Goal: Check status

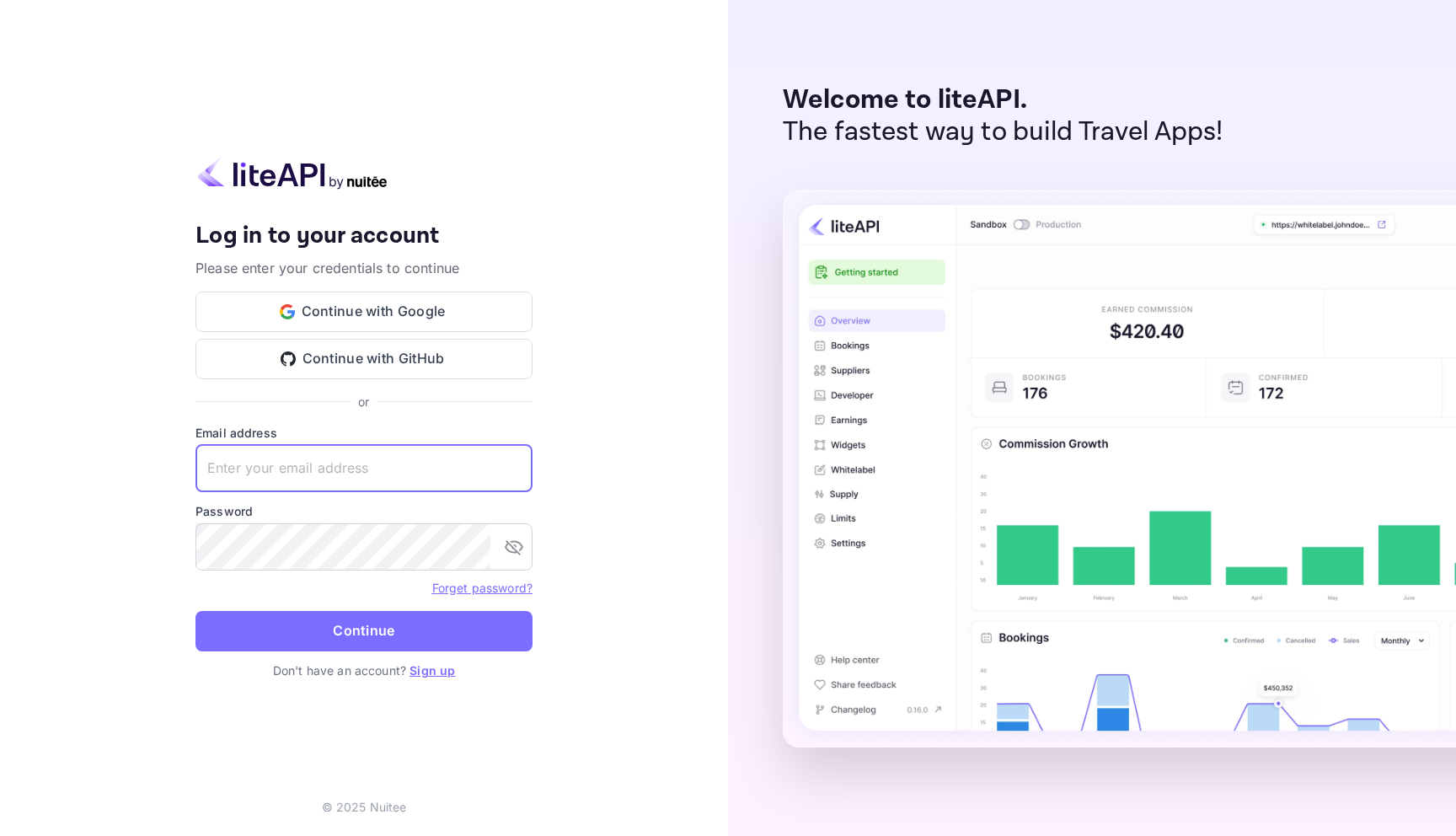
click at [337, 463] on input "text" at bounding box center [363, 469] width 337 height 47
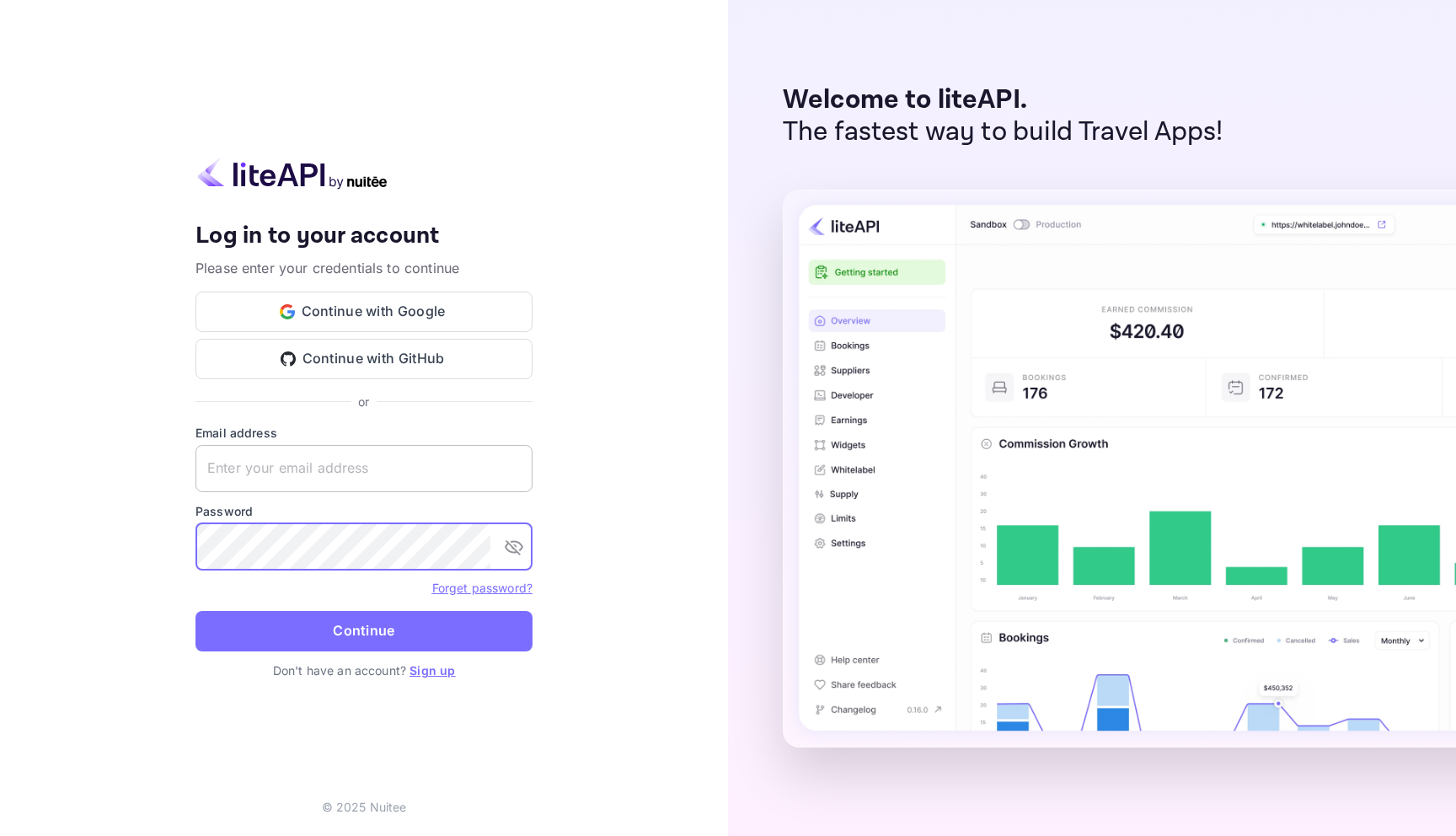
click at [292, 462] on input "text" at bounding box center [363, 469] width 337 height 47
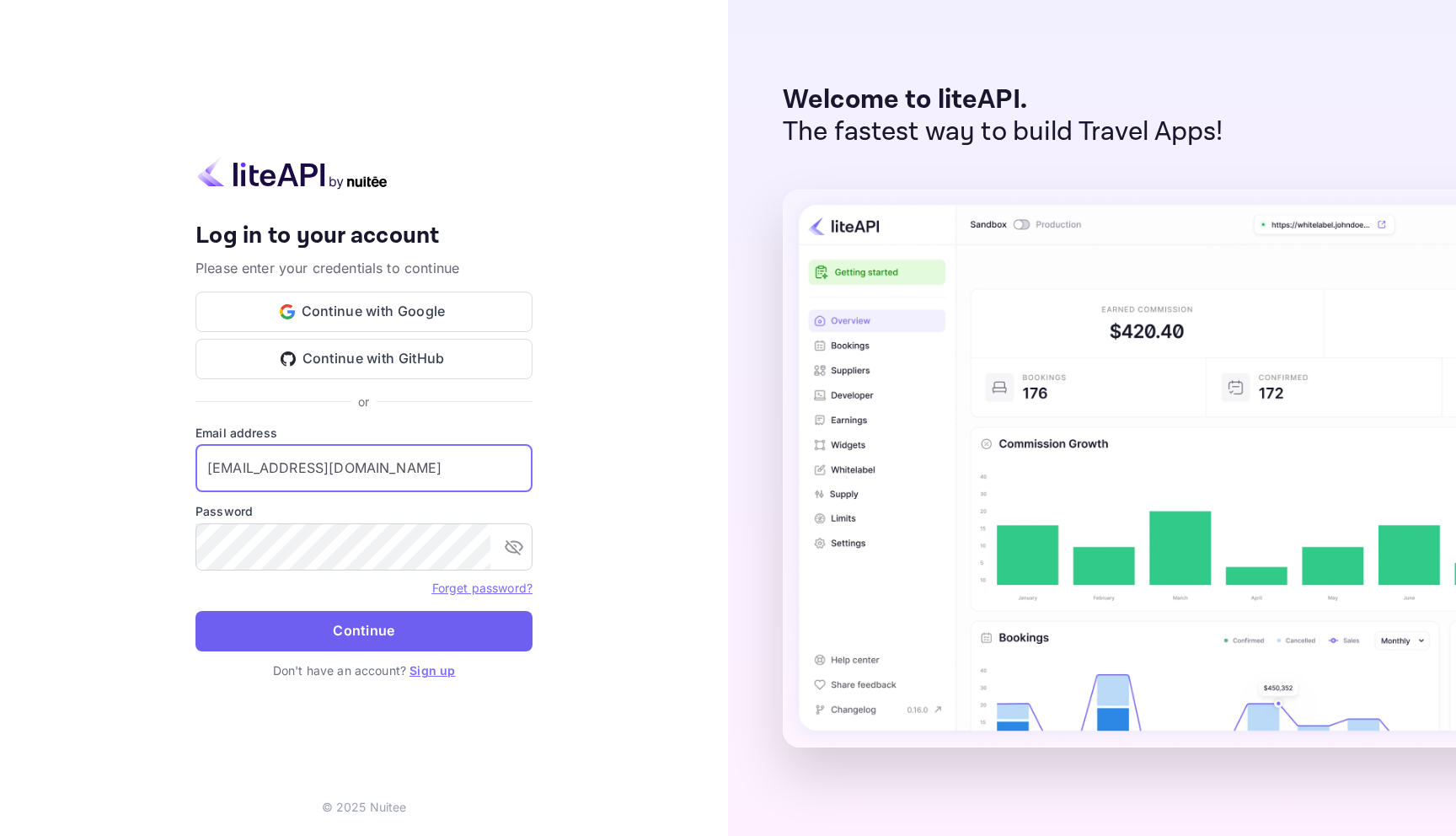
type input "[EMAIL_ADDRESS][DOMAIN_NAME]"
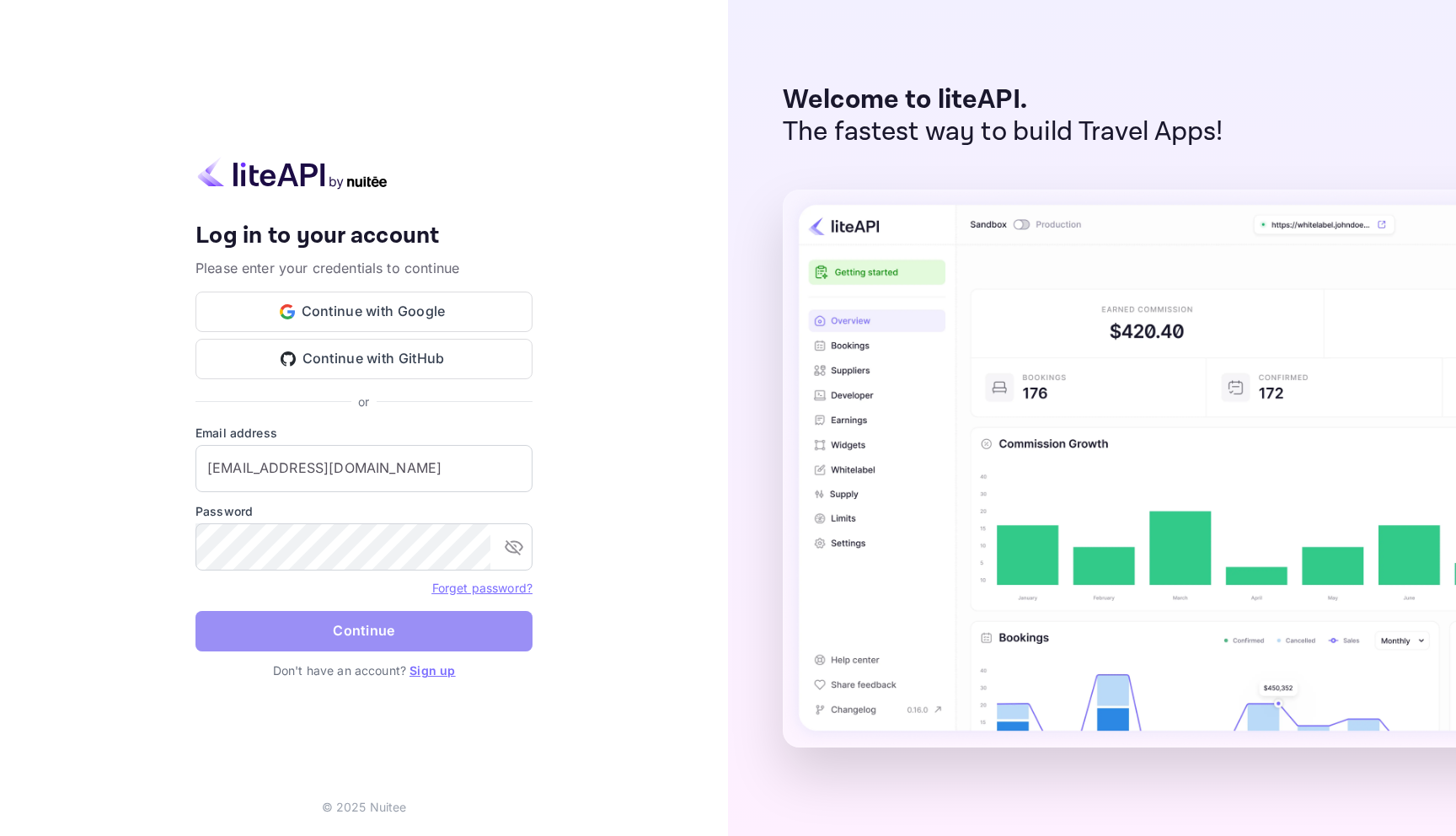
click at [462, 635] on button "Continue" at bounding box center [363, 631] width 337 height 40
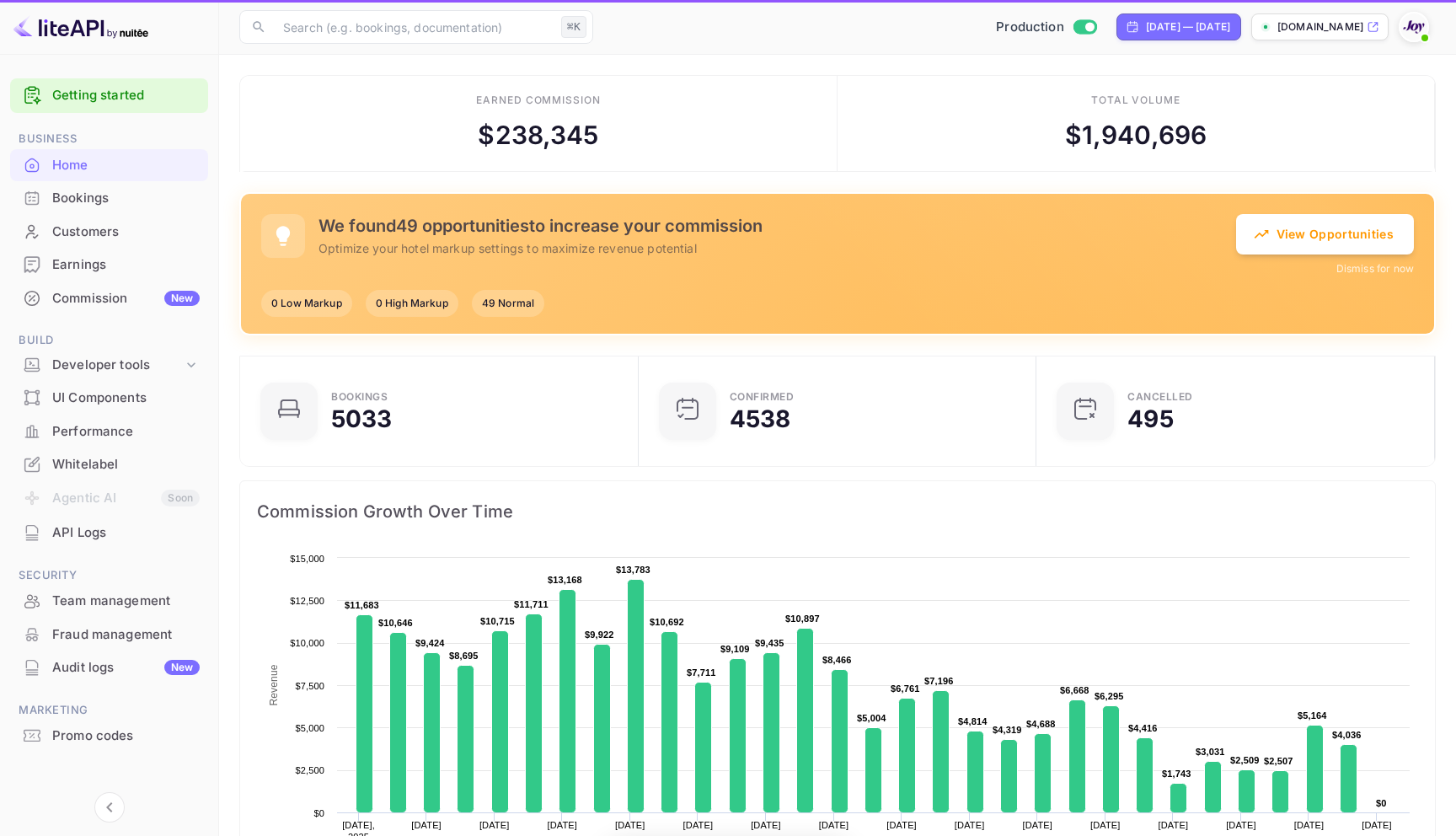
scroll to position [274, 388]
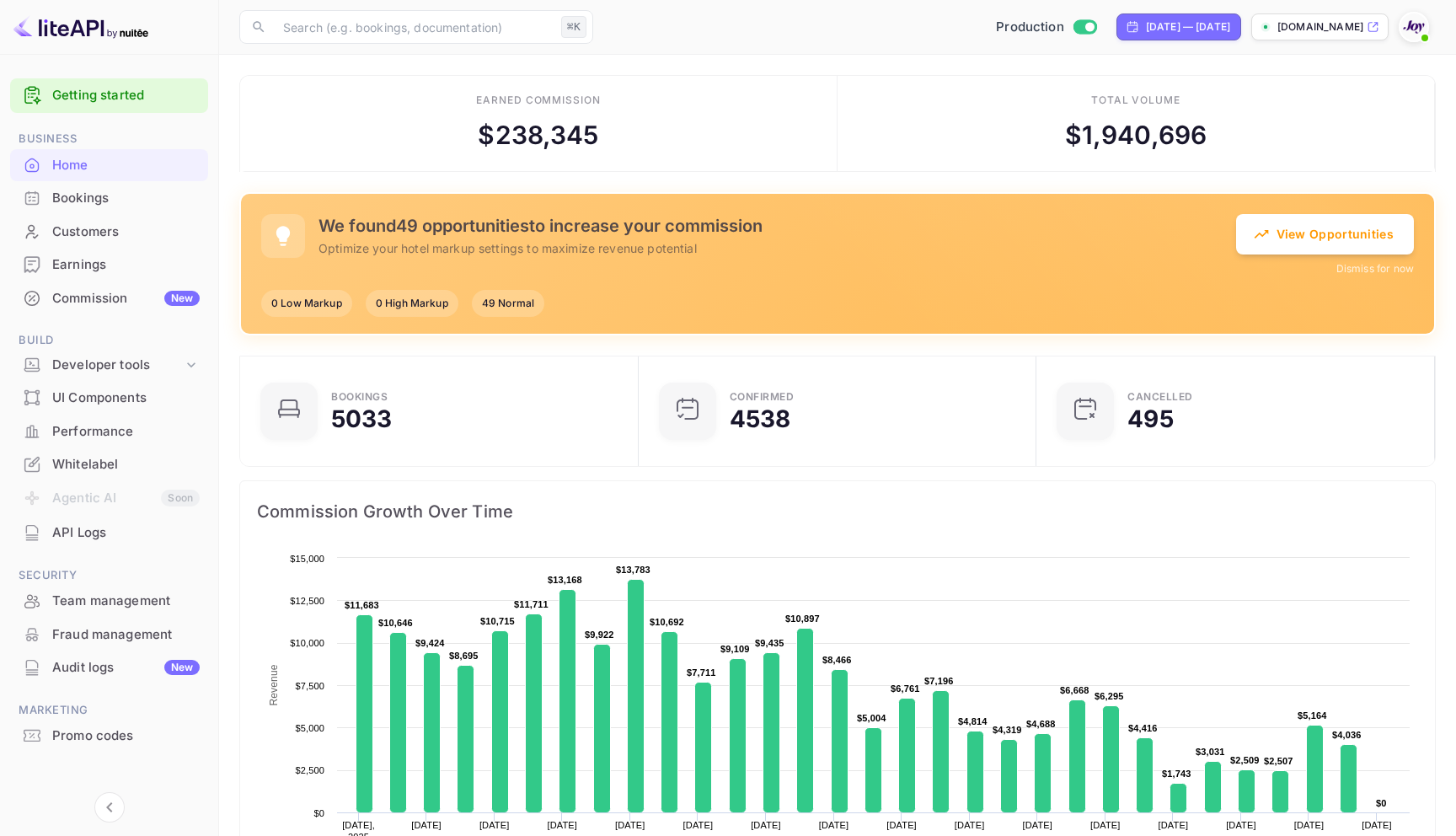
click at [91, 192] on div "Bookings" at bounding box center [126, 199] width 148 height 19
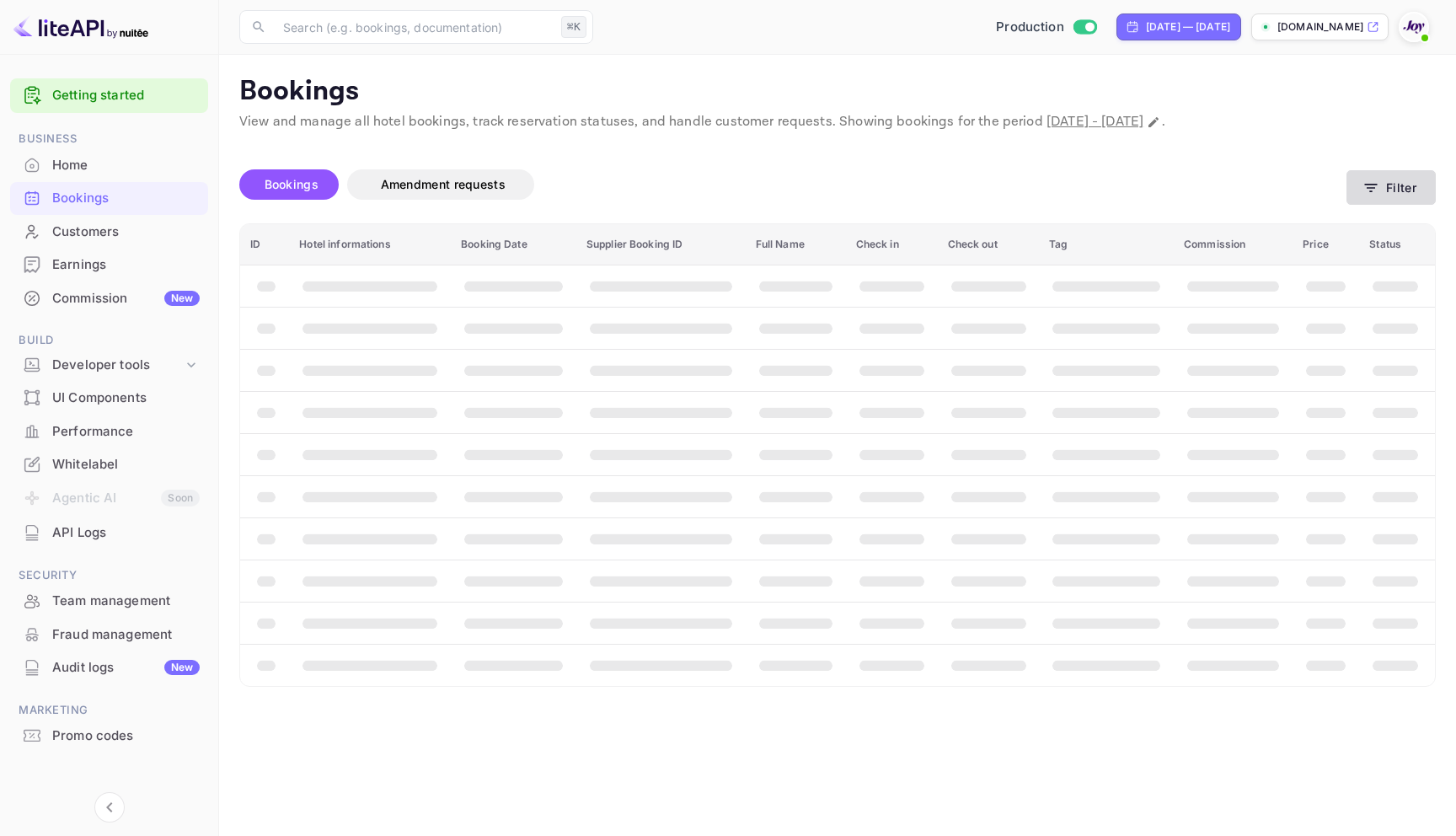
click at [1398, 185] on button "Filter" at bounding box center [1391, 187] width 90 height 34
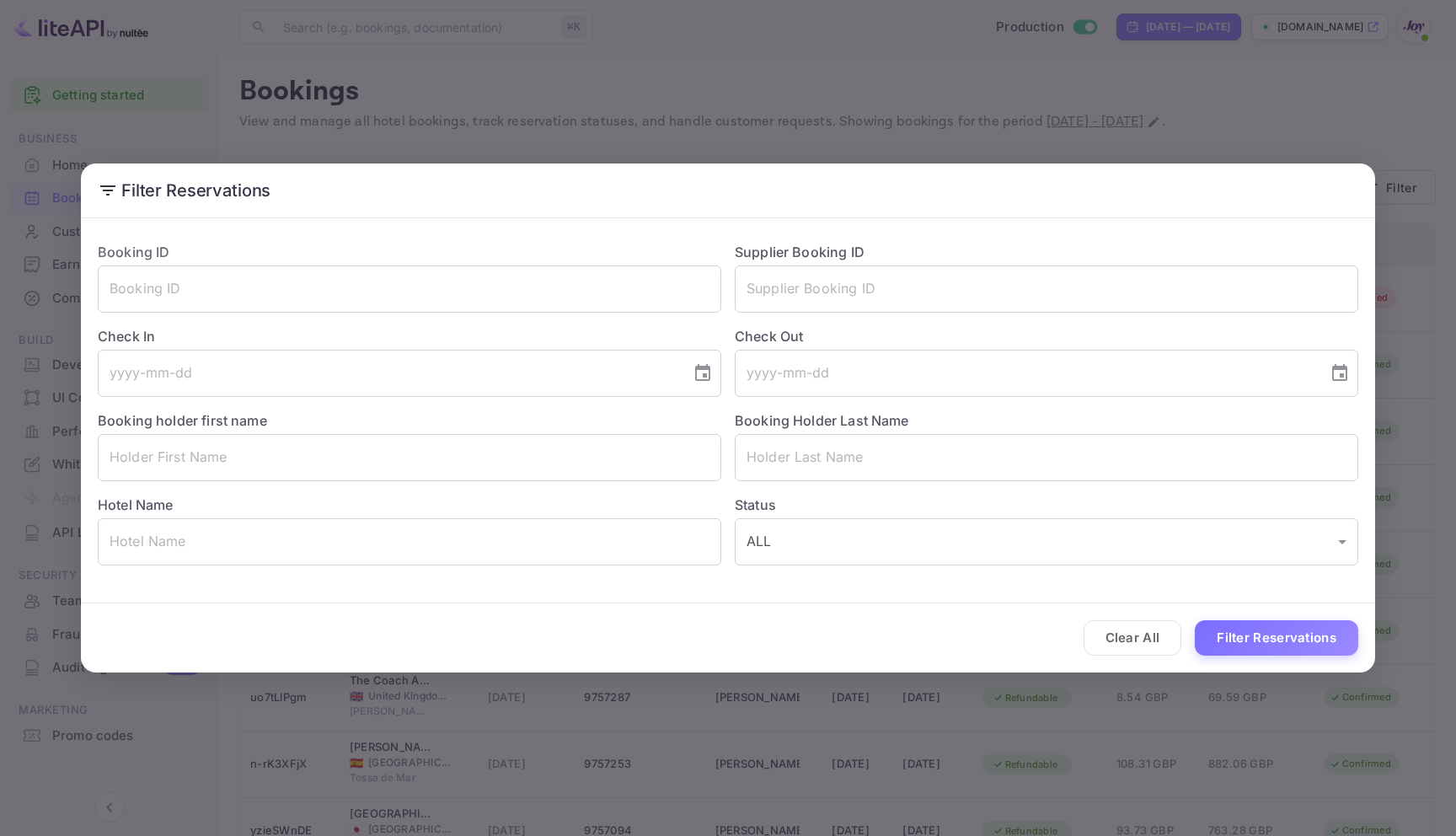
click at [961, 81] on div "Filter Reservations Booking ID ​ Supplier Booking ID ​ Check In ​ Check Out ​ B…" at bounding box center [728, 418] width 1456 height 836
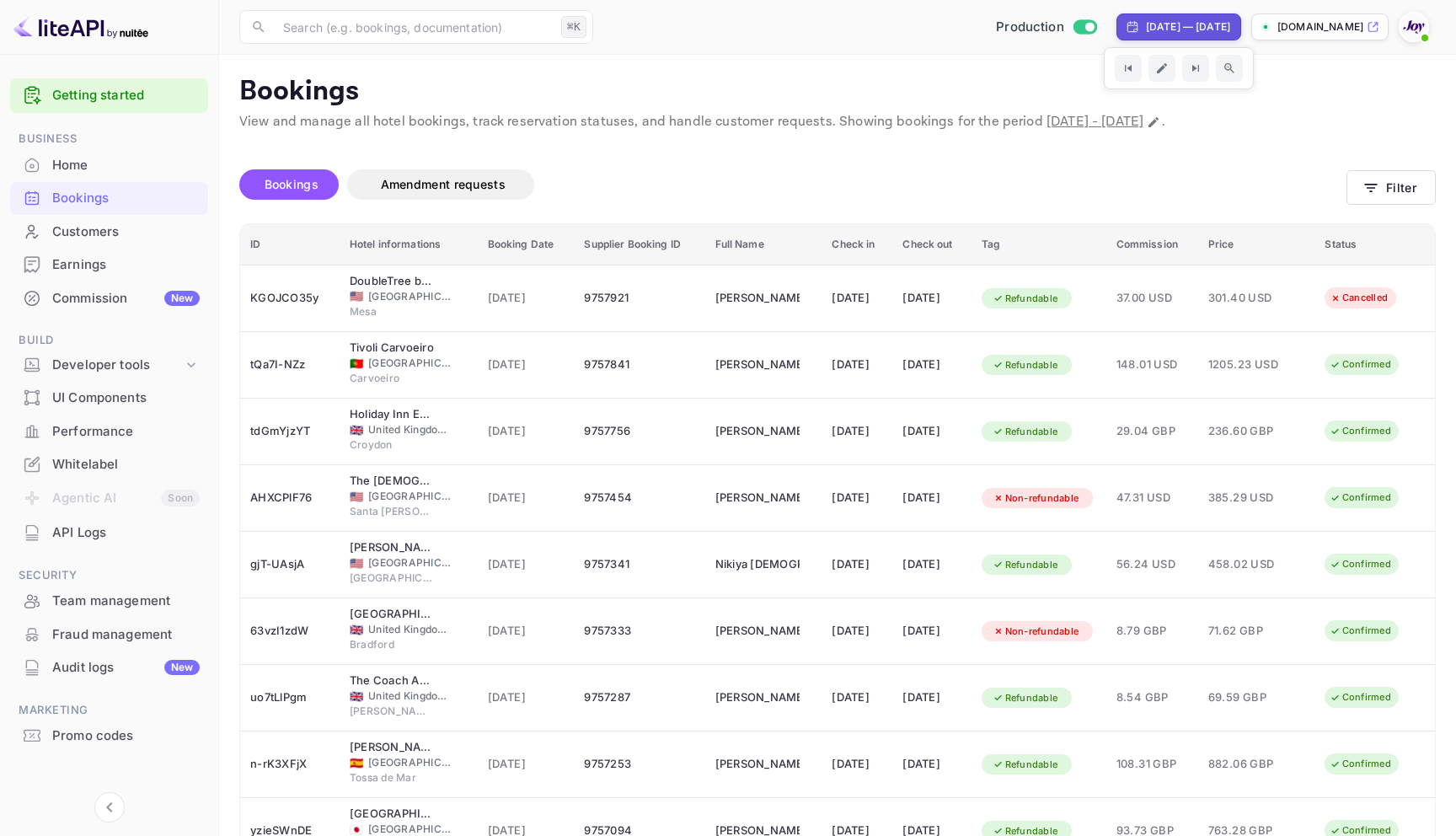
click at [1173, 19] on div "[DATE] — [DATE]" at bounding box center [1188, 26] width 84 height 15
select select "8"
select select "2025"
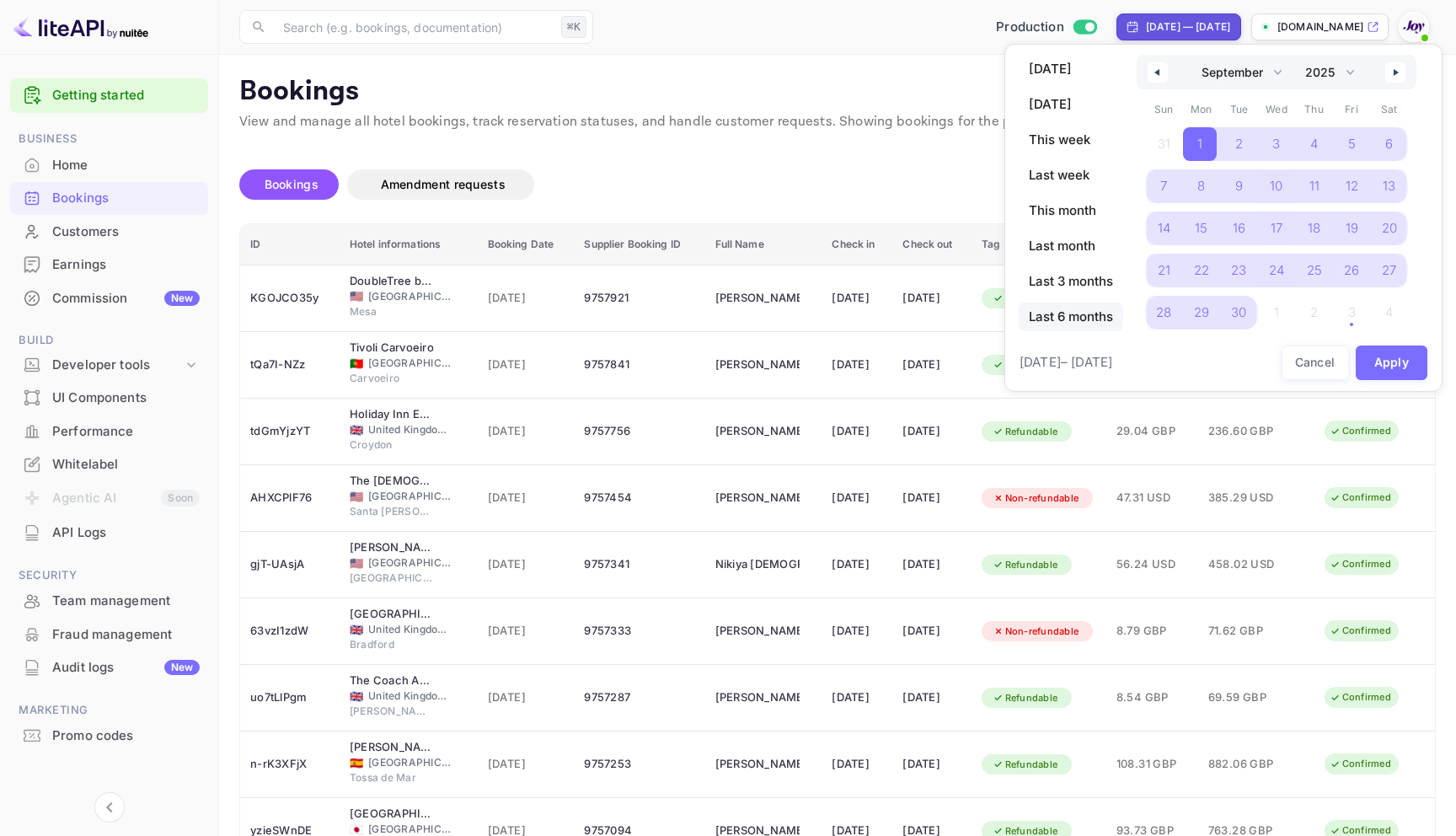
click at [1063, 309] on span "Last 6 months" at bounding box center [1070, 316] width 105 height 29
select select "3"
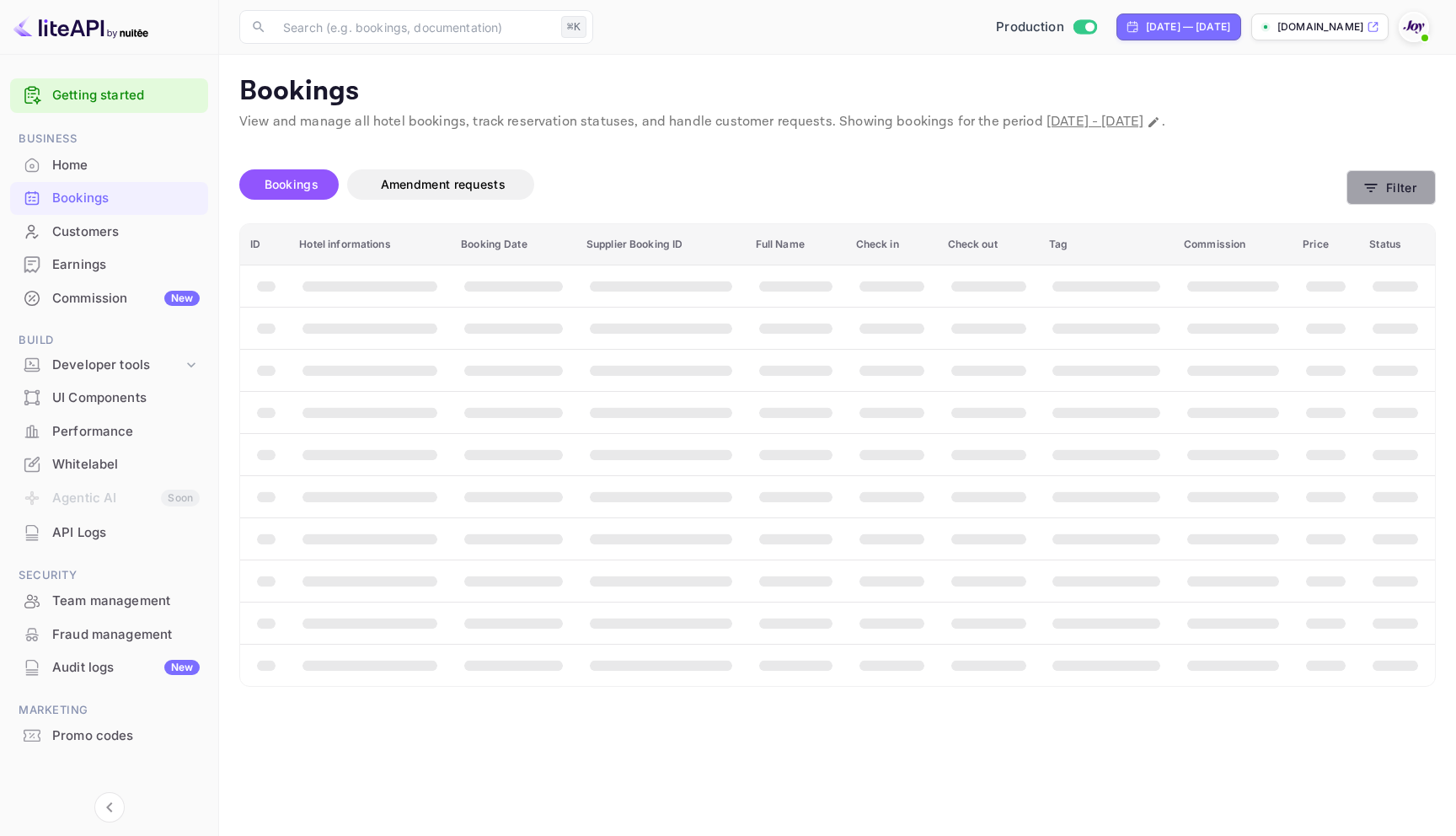
click at [1394, 171] on button "Filter" at bounding box center [1391, 187] width 90 height 34
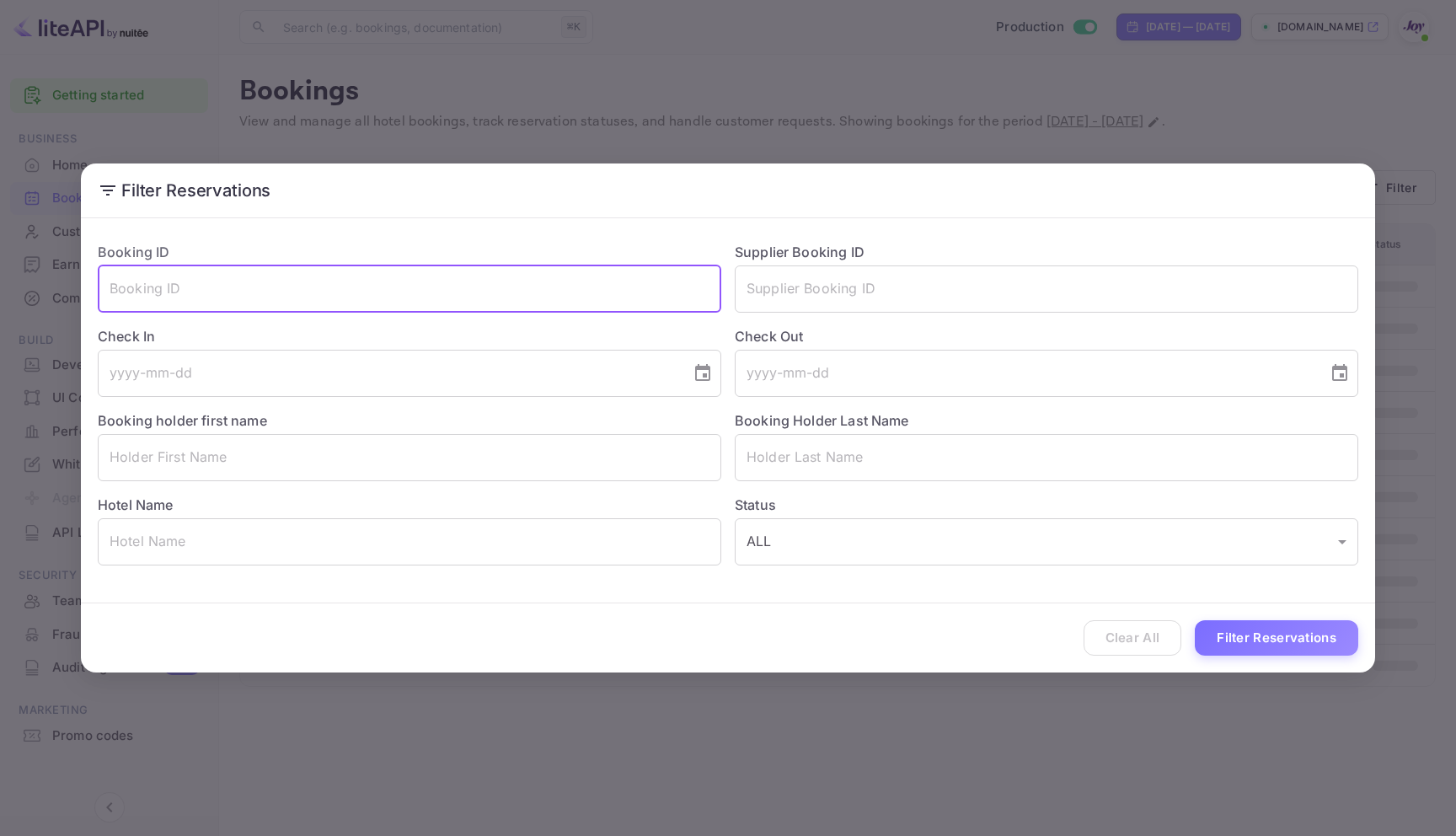
click at [420, 290] on input "text" at bounding box center [409, 289] width 623 height 47
paste input "[PERSON_NAME]"
type input "[PERSON_NAME]"
click at [977, 459] on input "text" at bounding box center [1046, 458] width 623 height 47
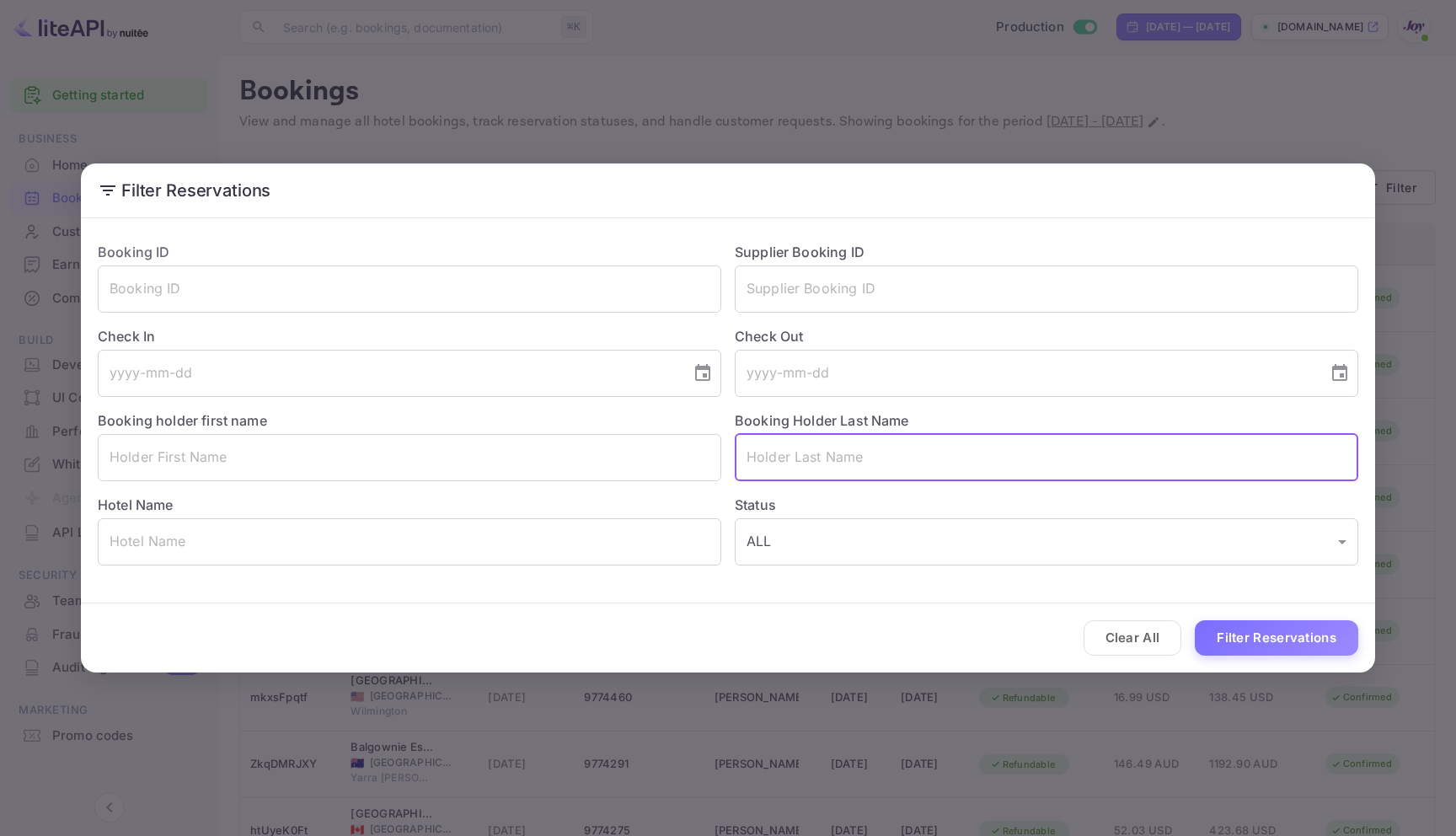
paste input "[PERSON_NAME]"
type input "[PERSON_NAME]"
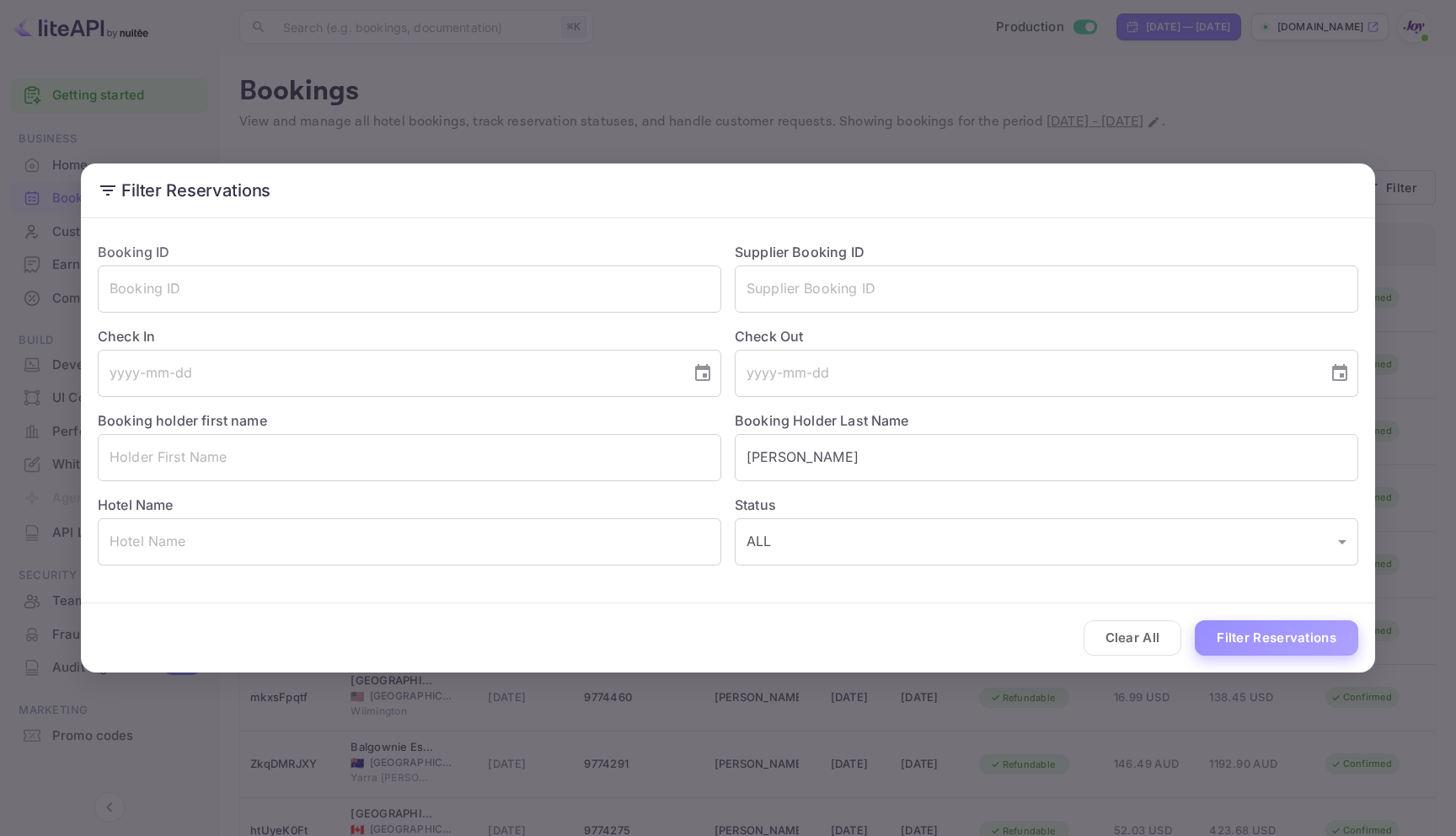
click at [1286, 641] on button "Filter Reservations" at bounding box center [1276, 638] width 163 height 36
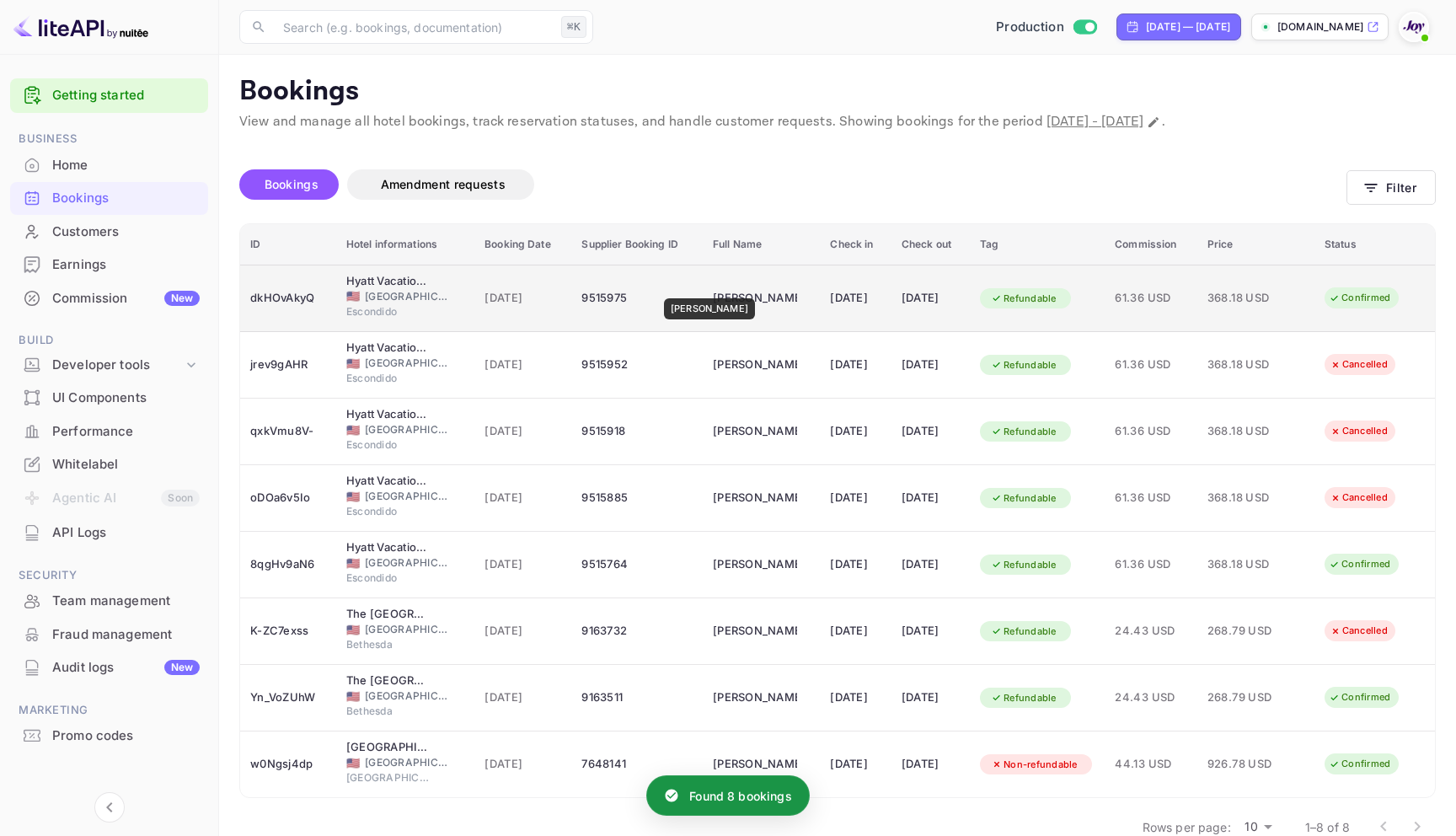
scroll to position [33, 0]
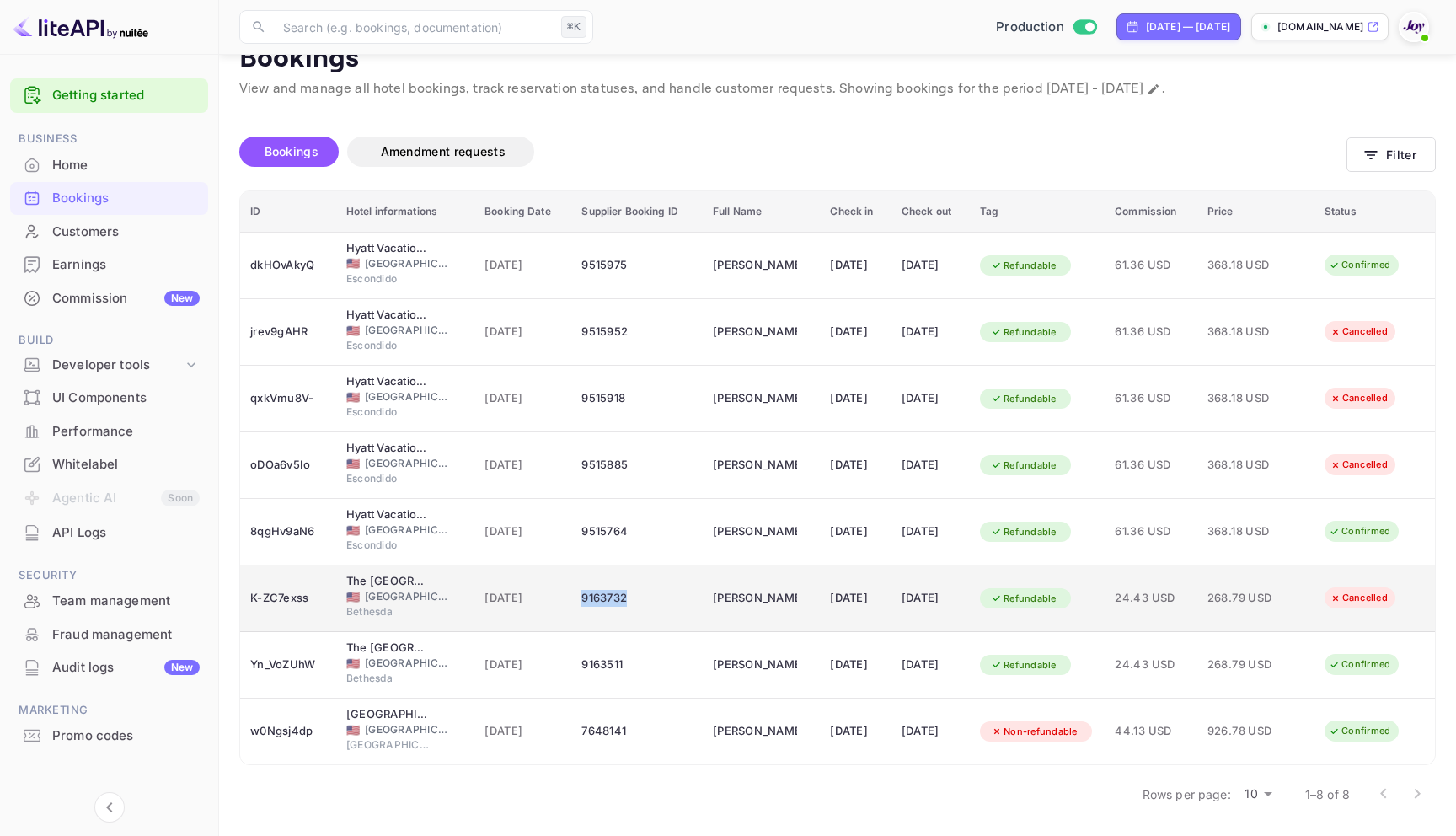
drag, startPoint x: 624, startPoint y: 602, endPoint x: 564, endPoint y: 601, distance: 60.0
click at [571, 601] on td "9163732" at bounding box center [637, 599] width 132 height 67
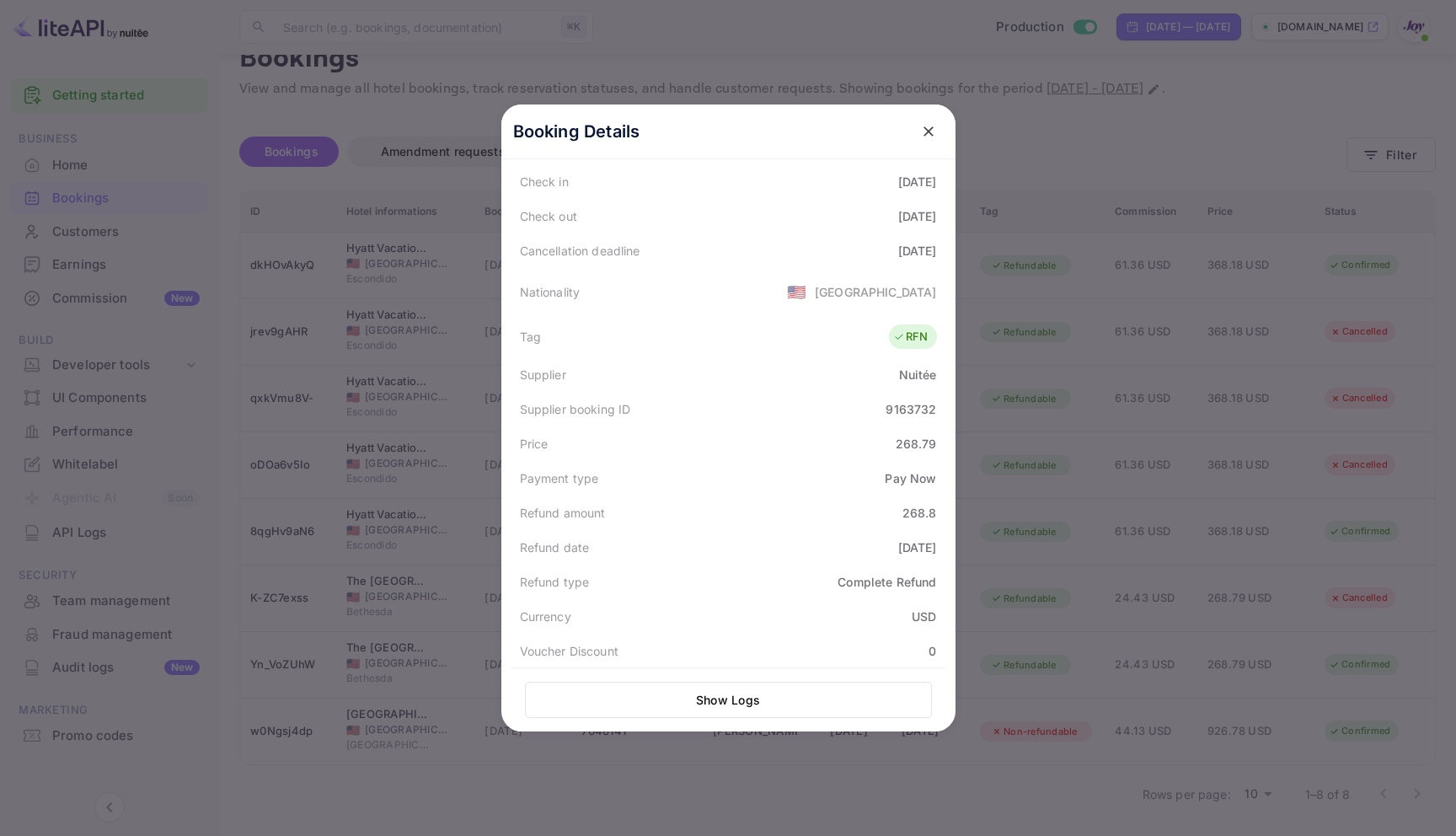
scroll to position [332, 0]
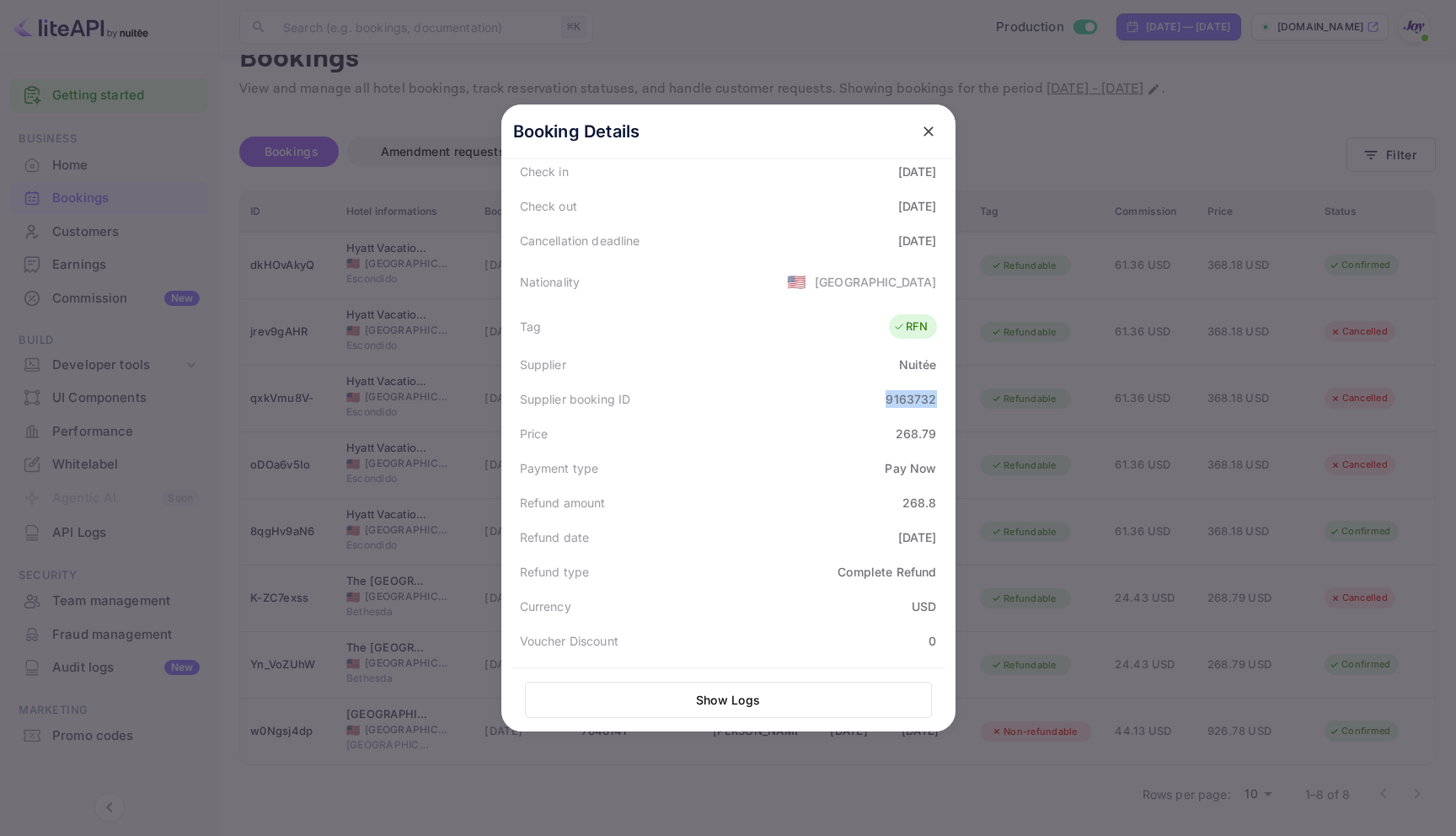
drag, startPoint x: 885, startPoint y: 374, endPoint x: 945, endPoint y: 374, distance: 60.0
click at [945, 374] on div "Booking Details Summary Timeline Message log Status CANCELLED Booking ID K-ZC7e…" at bounding box center [728, 85] width 454 height 627
copy div "9163732"
click at [931, 118] on button "close" at bounding box center [928, 131] width 31 height 31
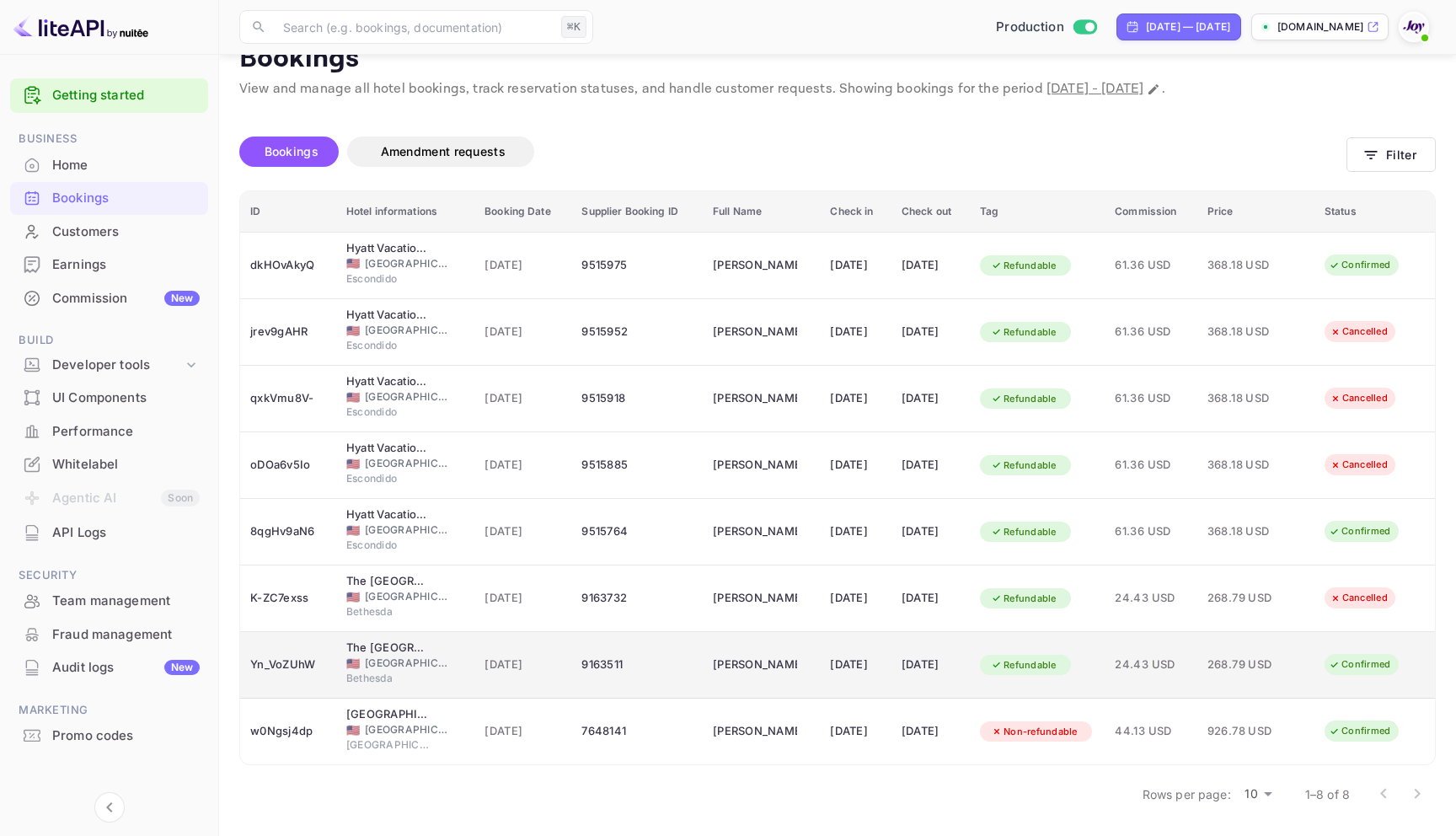
click at [659, 678] on div "9163511" at bounding box center [636, 665] width 112 height 27
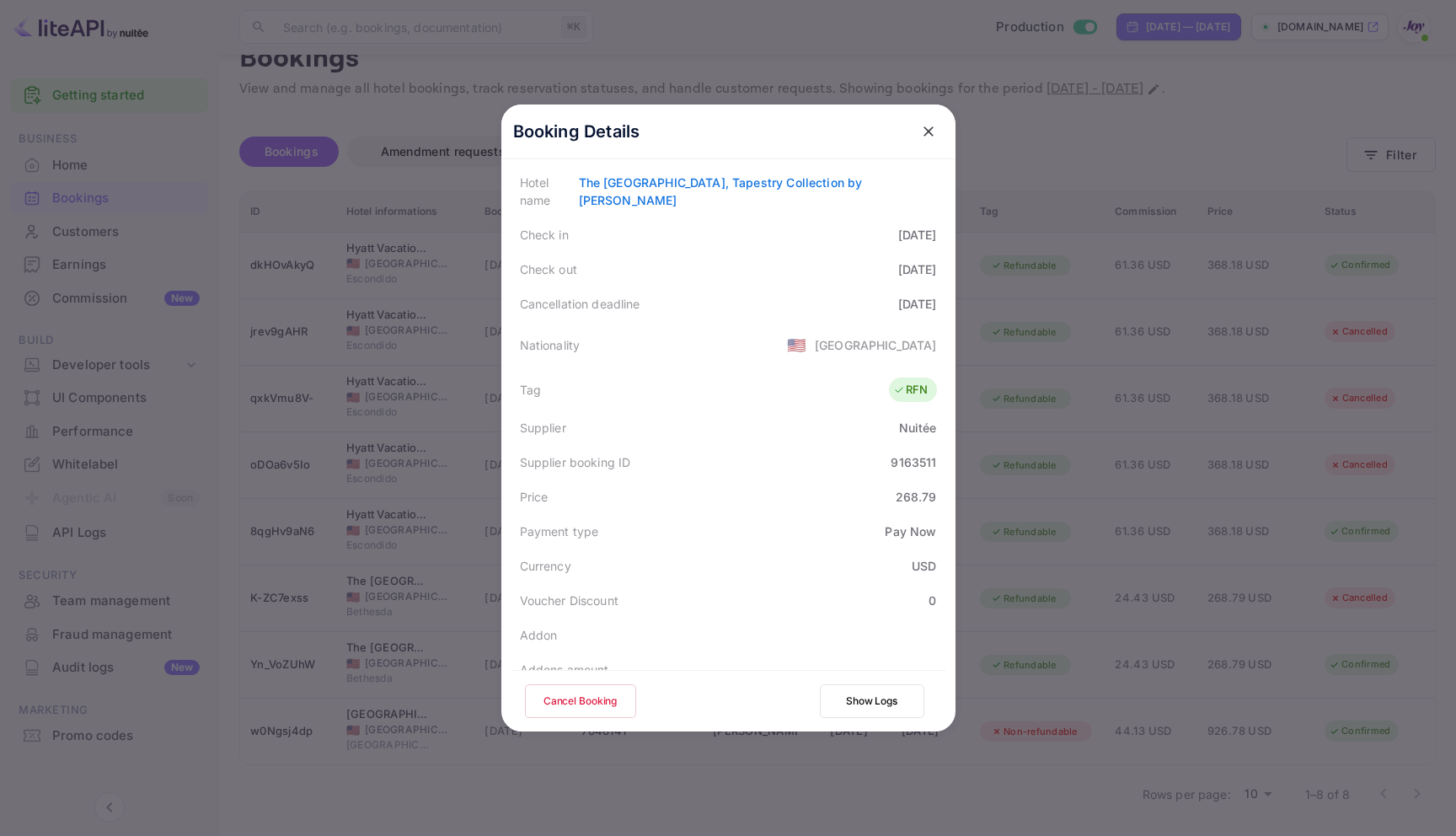
scroll to position [275, 0]
drag, startPoint x: 894, startPoint y: 472, endPoint x: 941, endPoint y: 473, distance: 47.0
click at [942, 474] on div "Price 268.79" at bounding box center [728, 491] width 434 height 34
copy div "268.79"
click at [1090, 114] on div at bounding box center [728, 418] width 1456 height 836
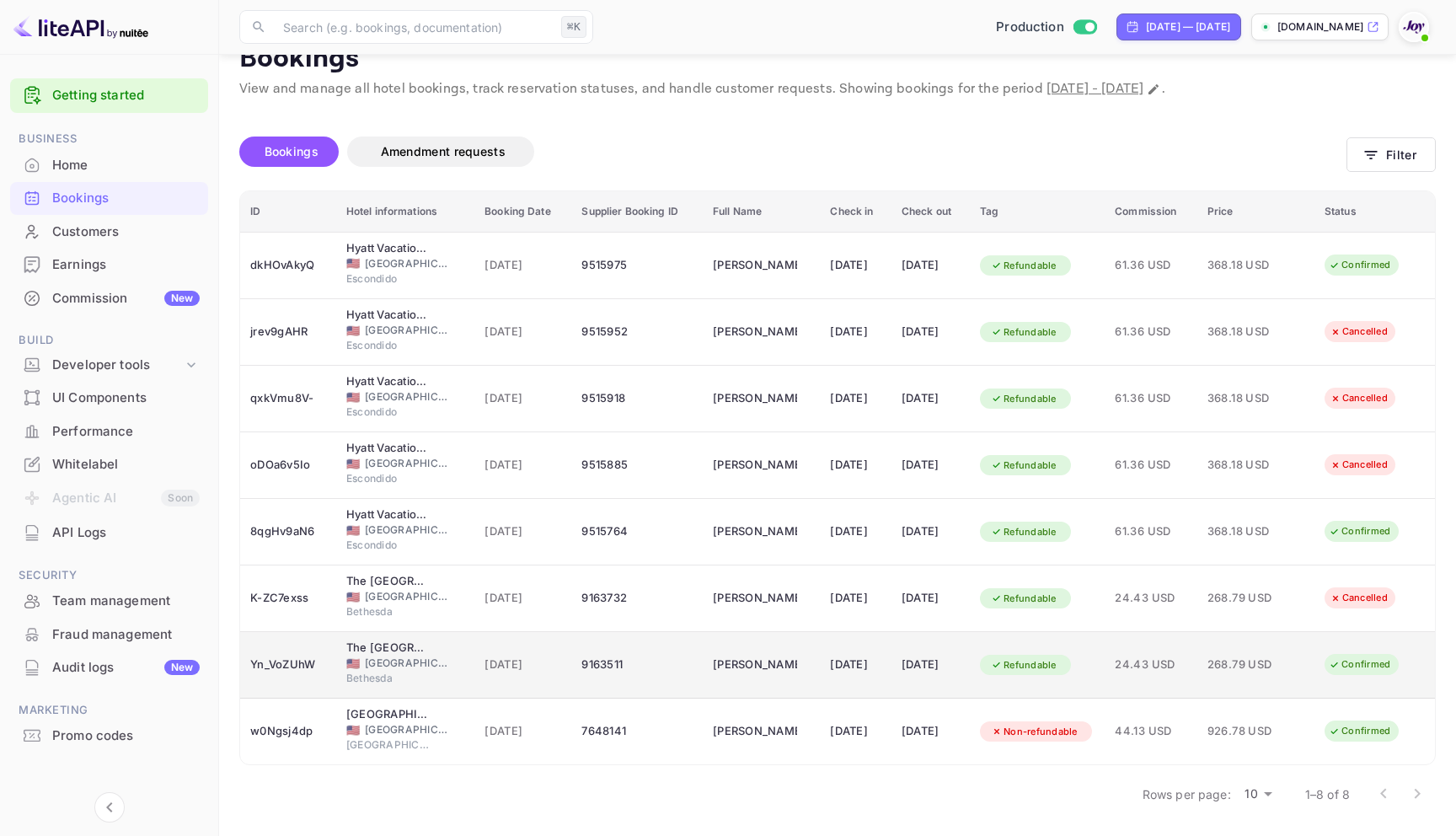
click at [658, 672] on div "9163511" at bounding box center [636, 665] width 112 height 27
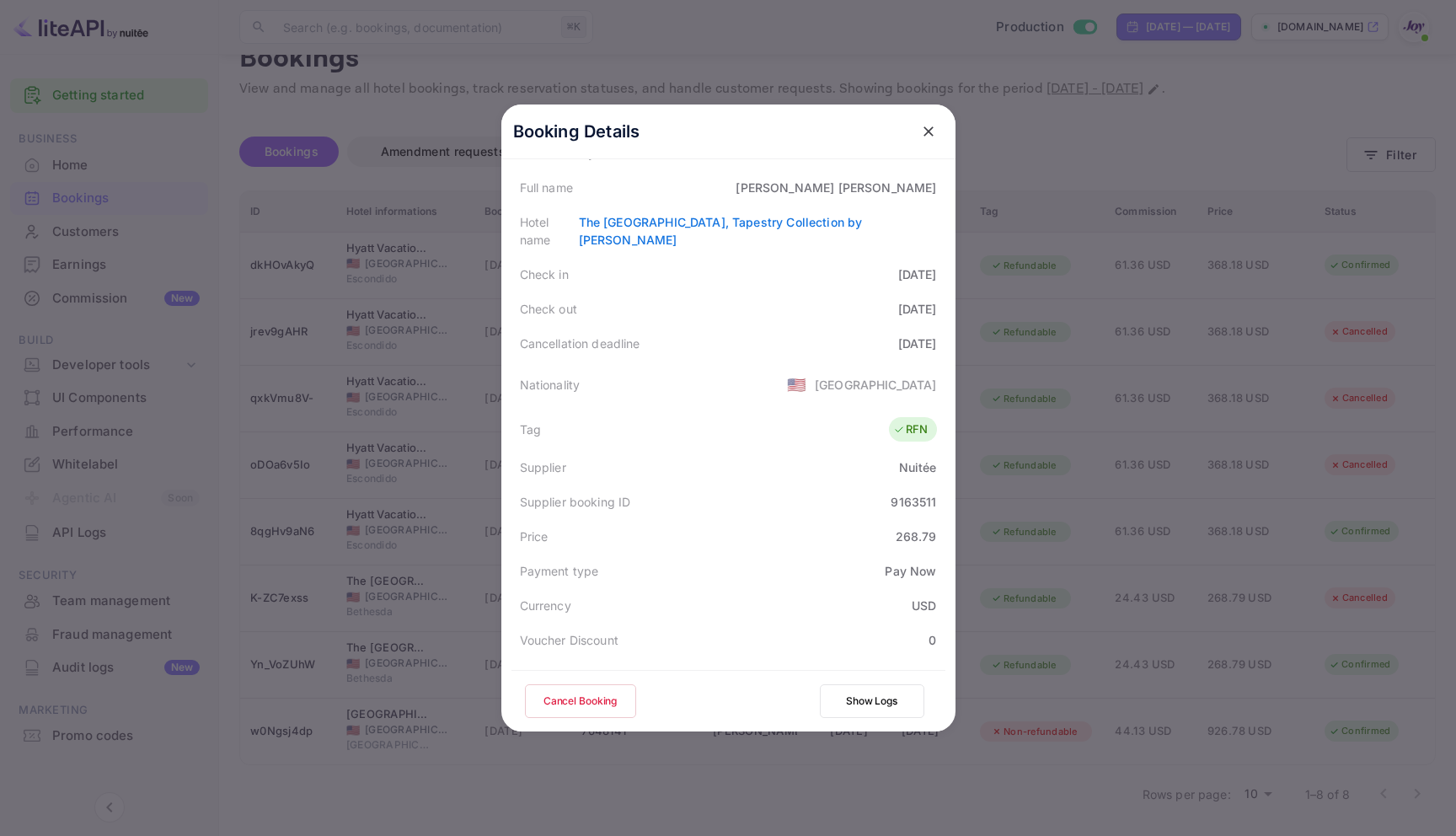
scroll to position [409, 0]
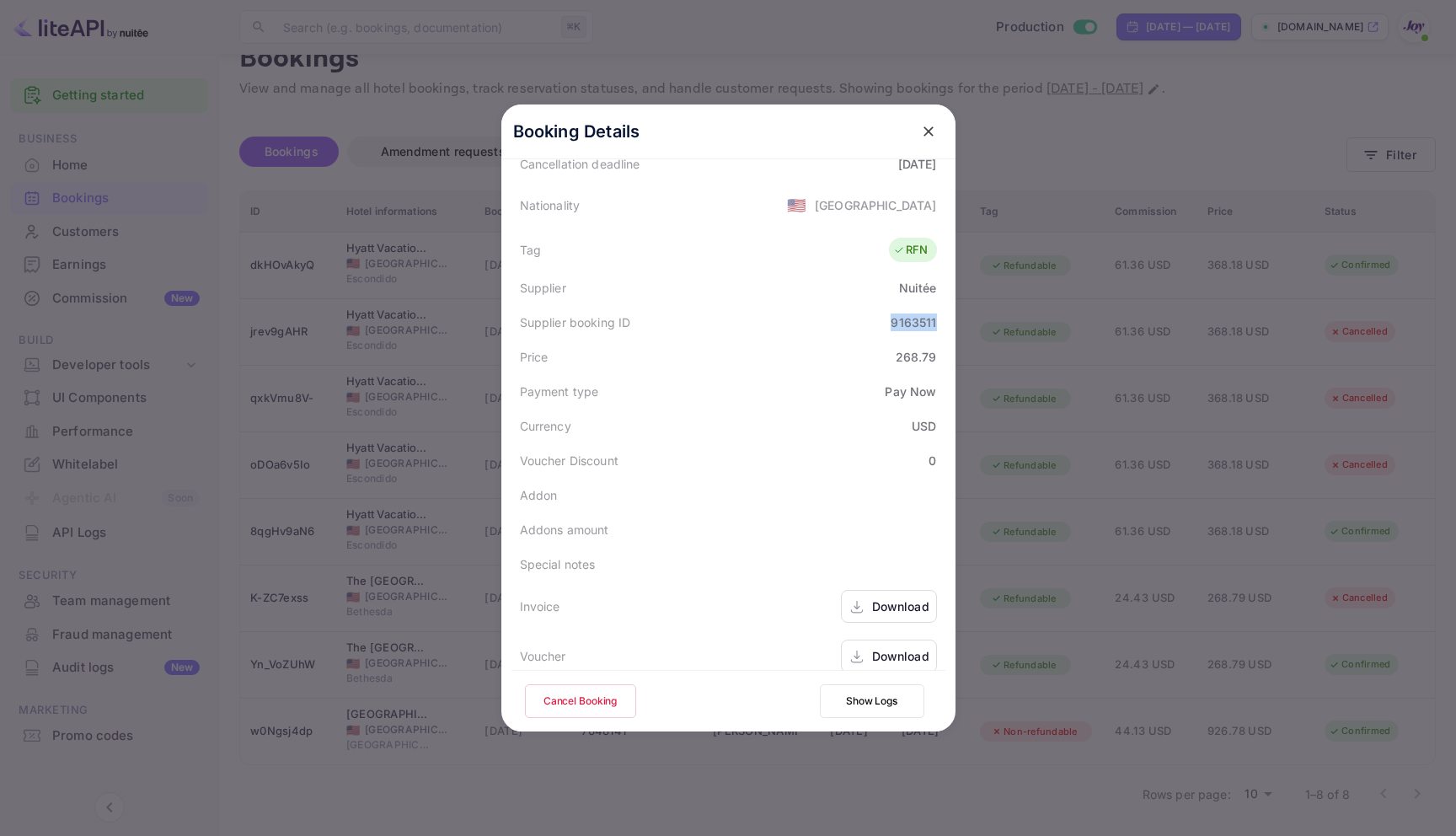
drag, startPoint x: 890, startPoint y: 305, endPoint x: 945, endPoint y: 305, distance: 55.0
click at [945, 305] on div "Booking Details Summary Timeline Message log Status CONFIRMED Booking ID Yn_VoZ…" at bounding box center [728, 9] width 454 height 627
copy div "9163511"
click at [1061, 135] on div at bounding box center [728, 418] width 1456 height 836
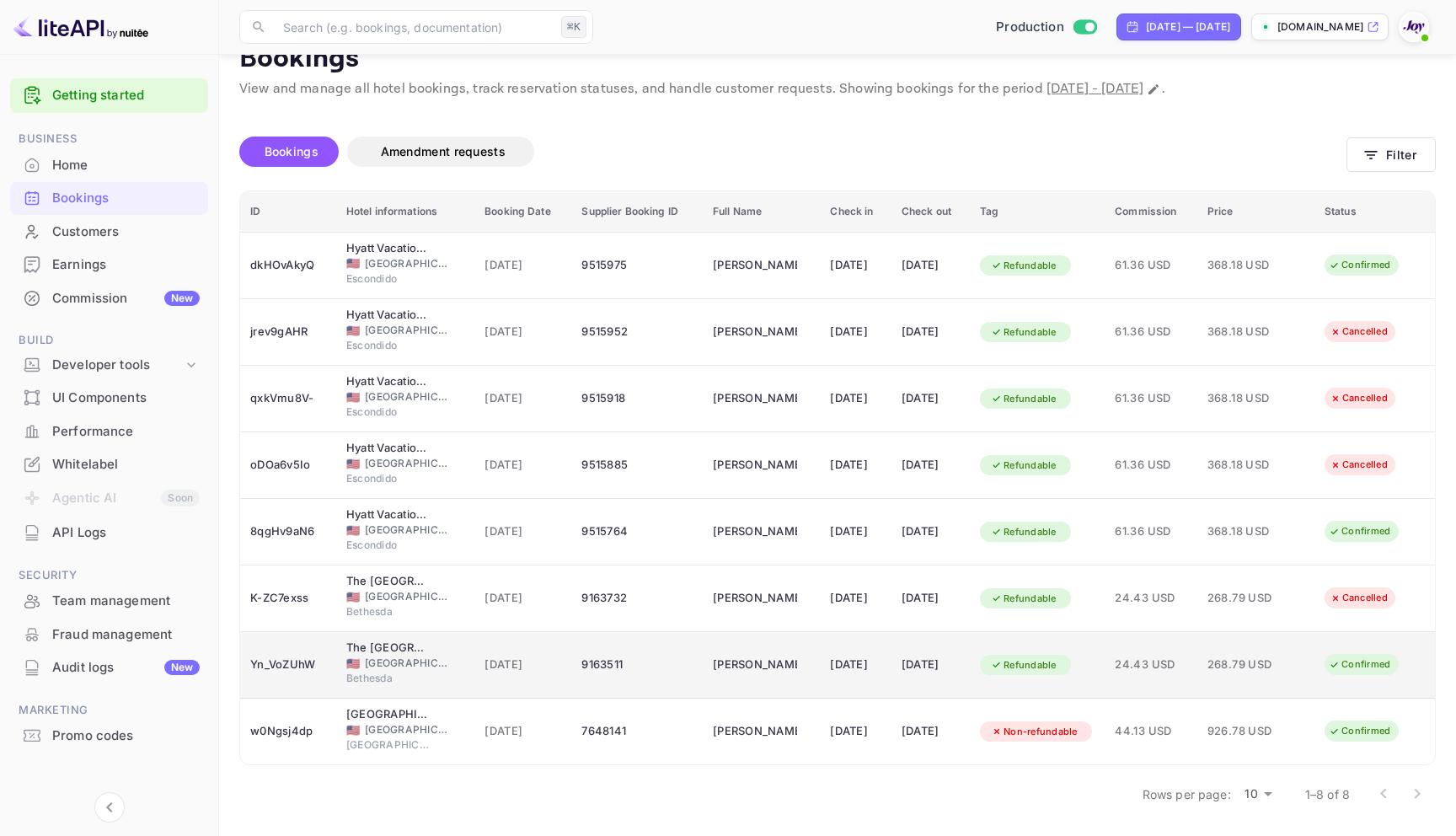
click at [662, 678] on div "9163511" at bounding box center [636, 665] width 112 height 27
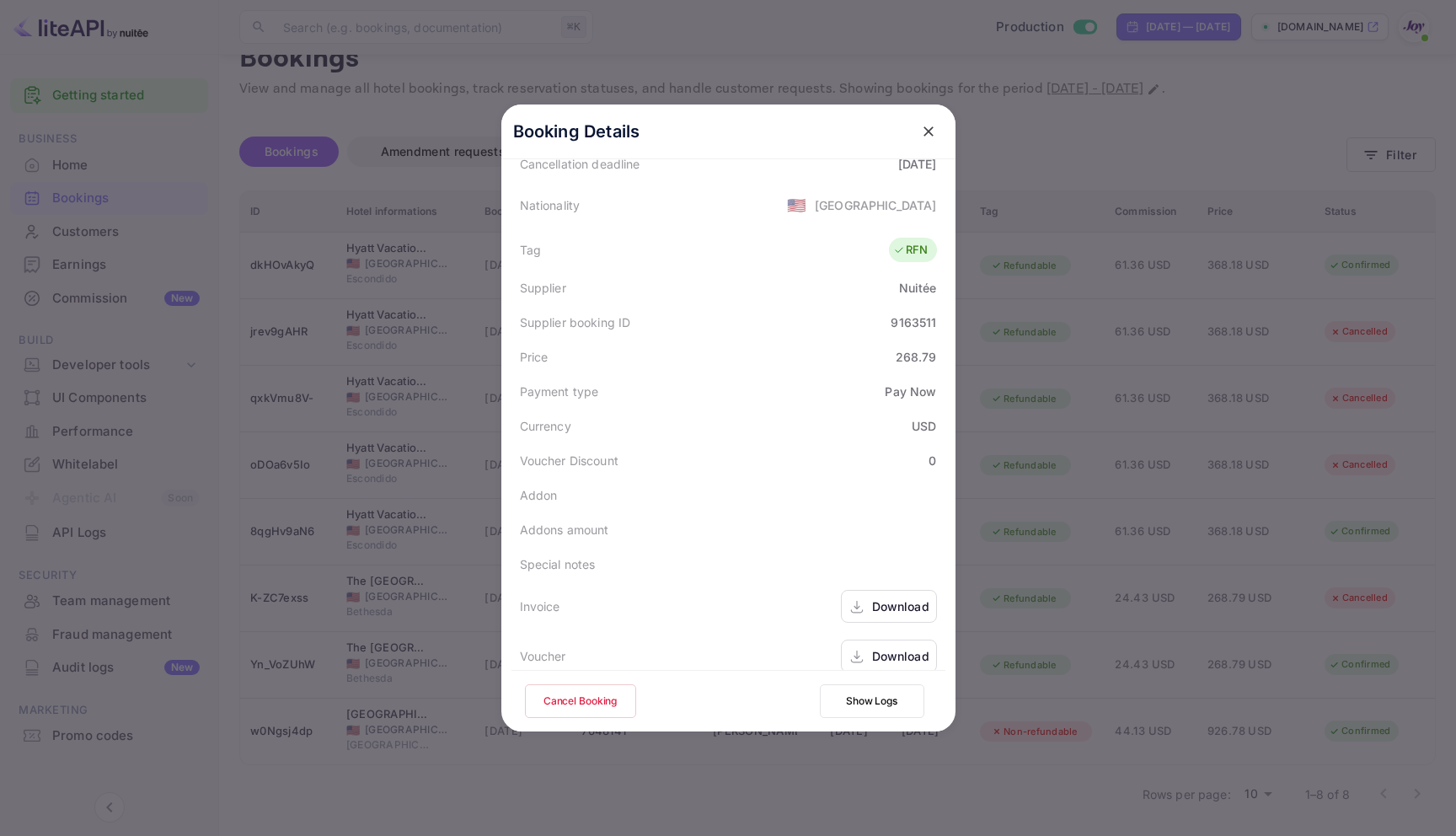
click at [905, 647] on div "Download" at bounding box center [900, 656] width 57 height 18
